Goal: Navigation & Orientation: Find specific page/section

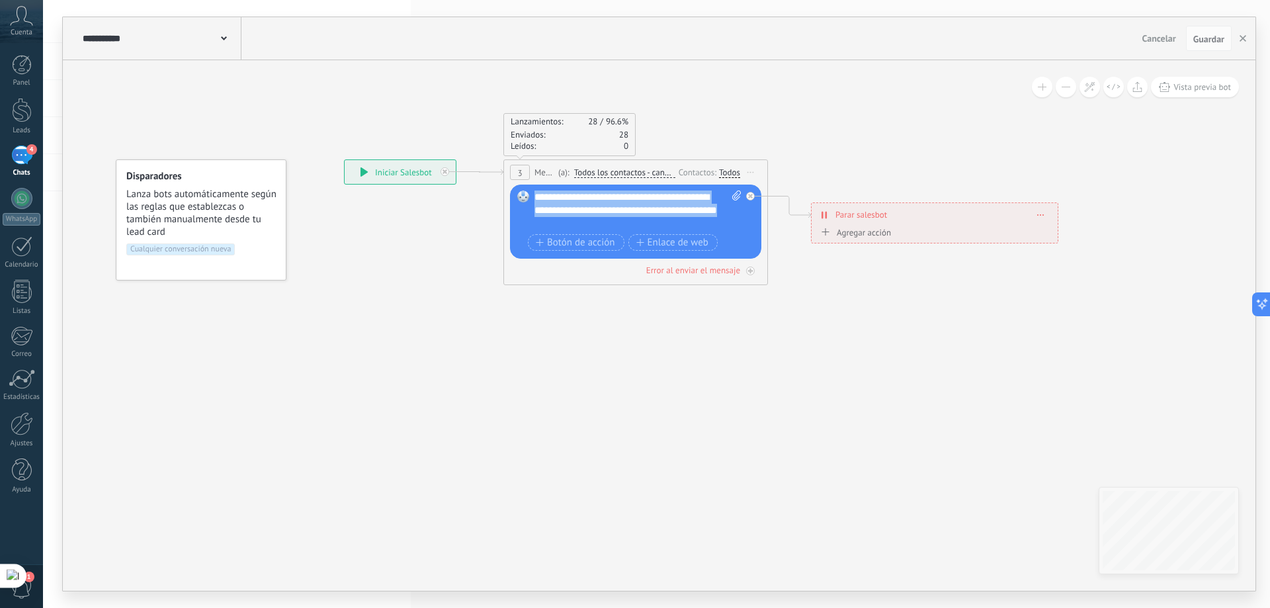
click at [21, 161] on div "4" at bounding box center [21, 155] width 21 height 19
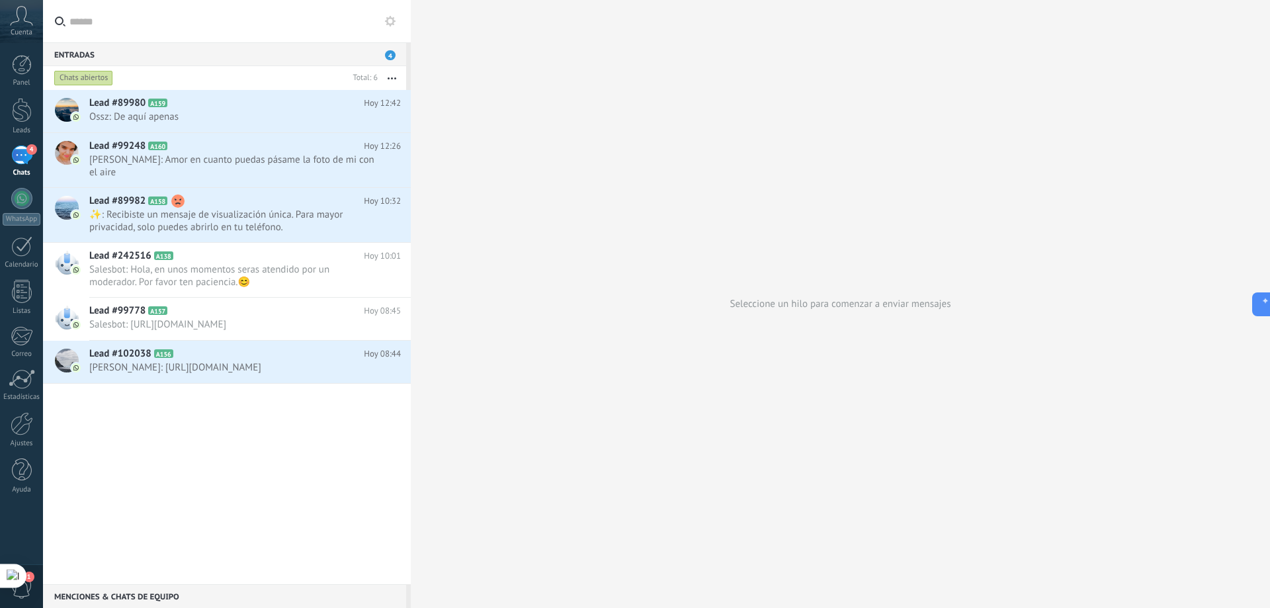
click at [386, 26] on button at bounding box center [390, 21] width 16 height 16
